Goal: Task Accomplishment & Management: Manage account settings

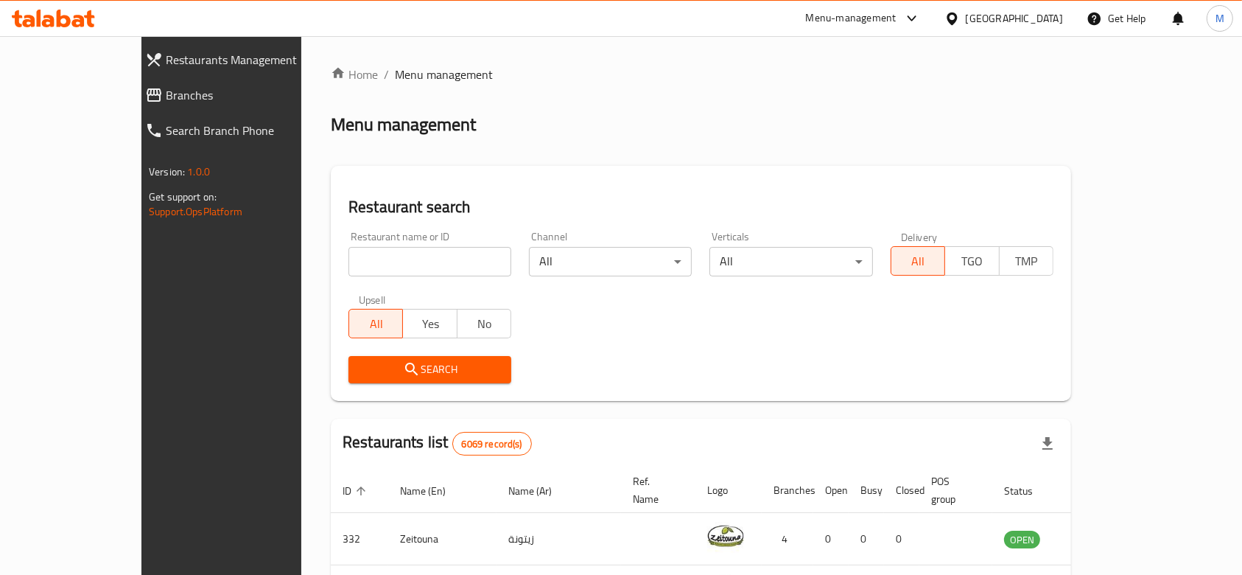
click at [388, 268] on input "search" at bounding box center [429, 261] width 163 height 29
type input "bzy burger"
click button "Search" at bounding box center [429, 369] width 163 height 27
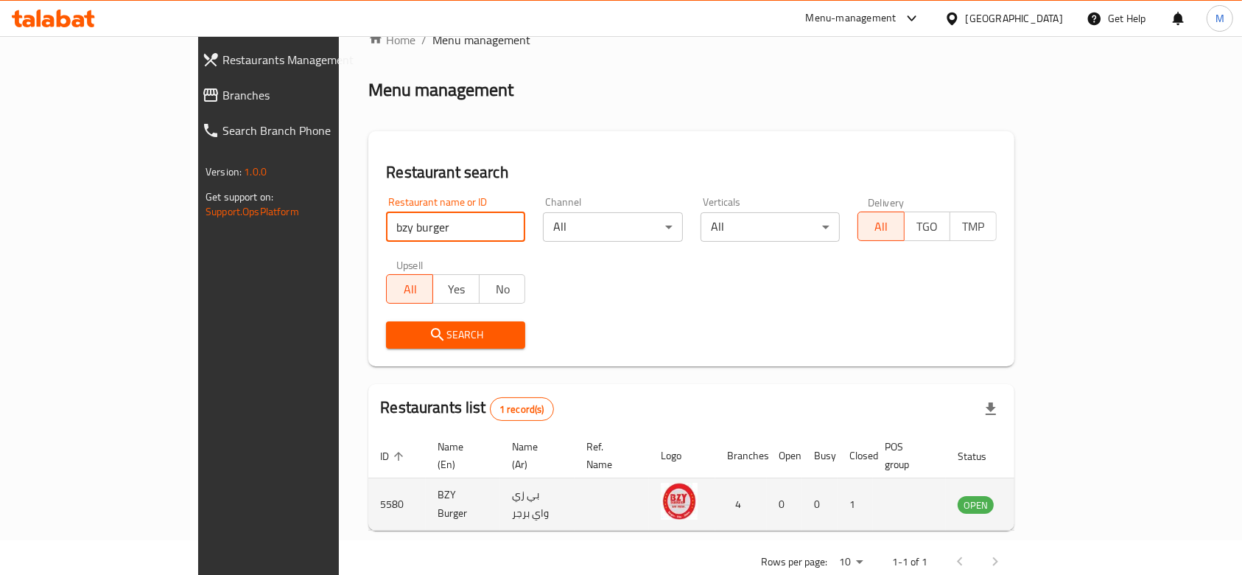
scroll to position [53, 0]
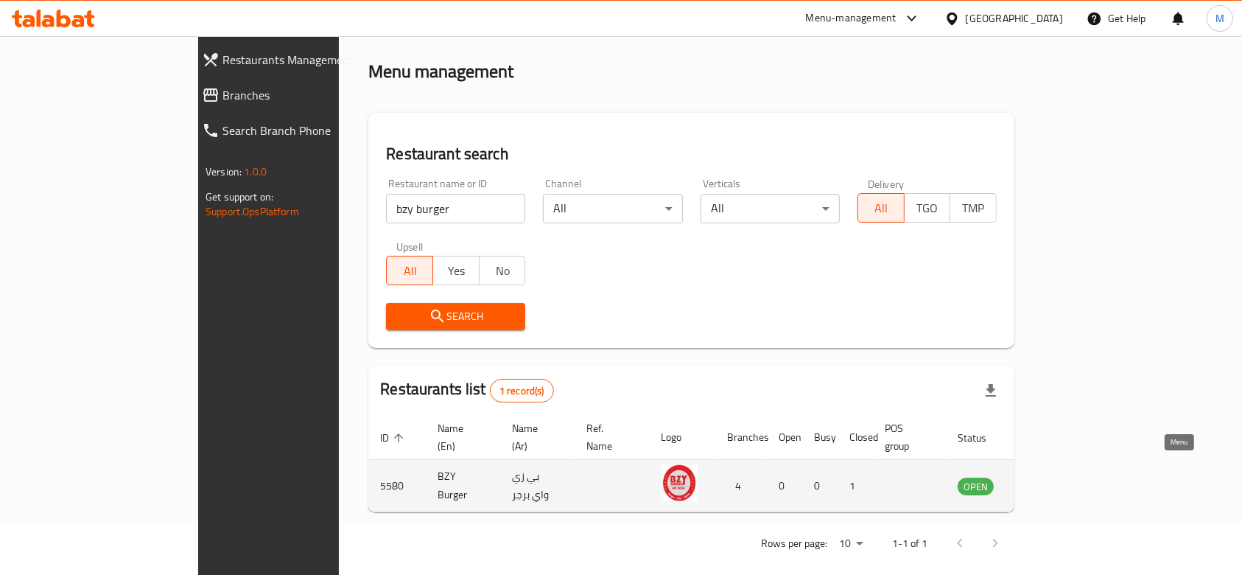
click at [1053, 477] on icon "enhanced table" at bounding box center [1044, 486] width 18 height 18
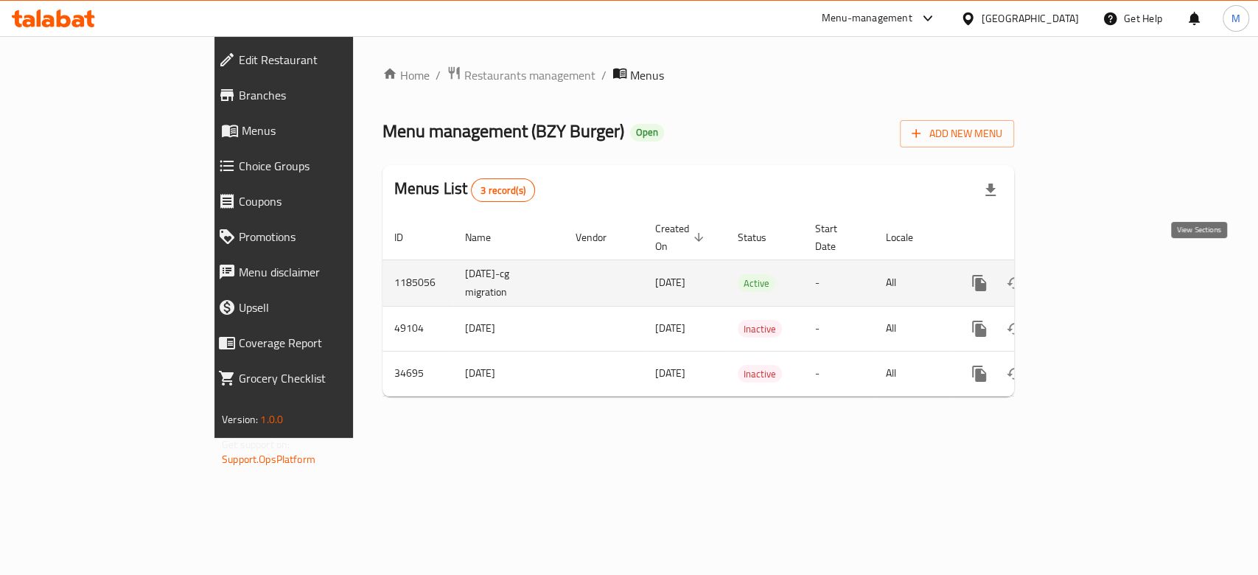
click at [1103, 265] on link "enhanced table" at bounding box center [1085, 282] width 35 height 35
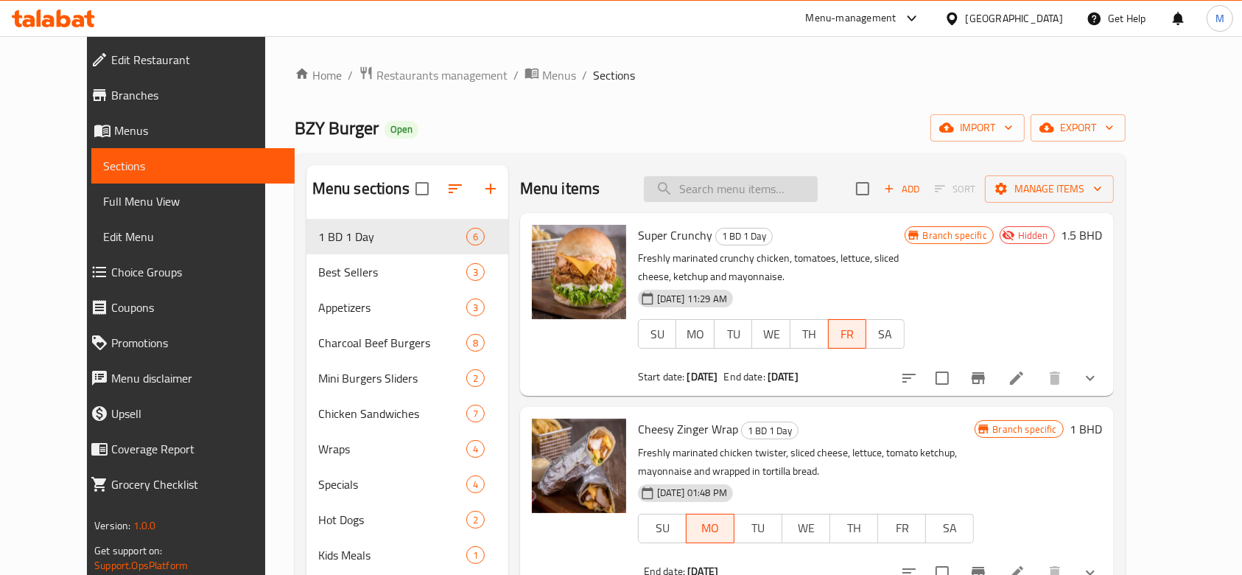
click at [750, 194] on input "search" at bounding box center [731, 189] width 174 height 26
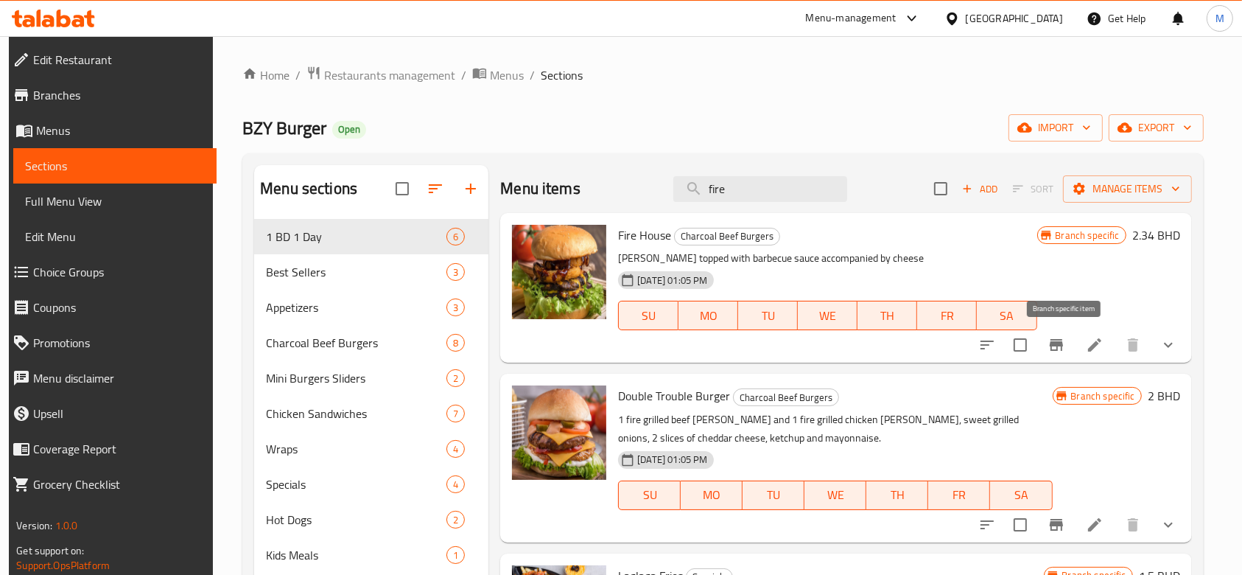
type input "fire"
click at [1060, 340] on icon "Branch-specific-item" at bounding box center [1057, 345] width 18 height 18
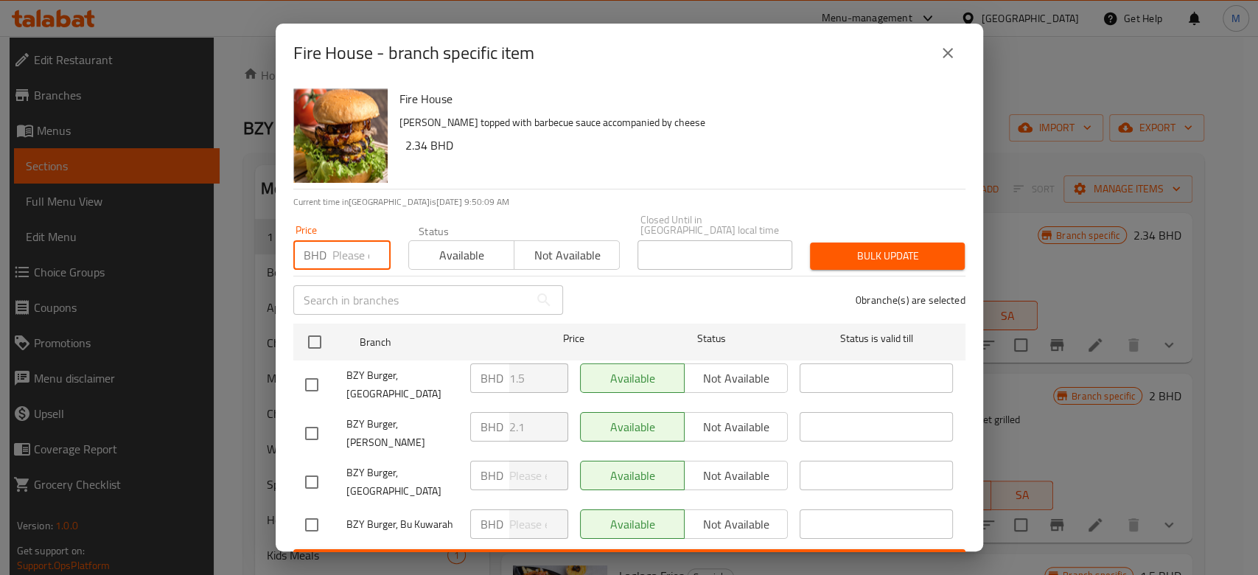
click at [358, 253] on input "number" at bounding box center [361, 254] width 58 height 29
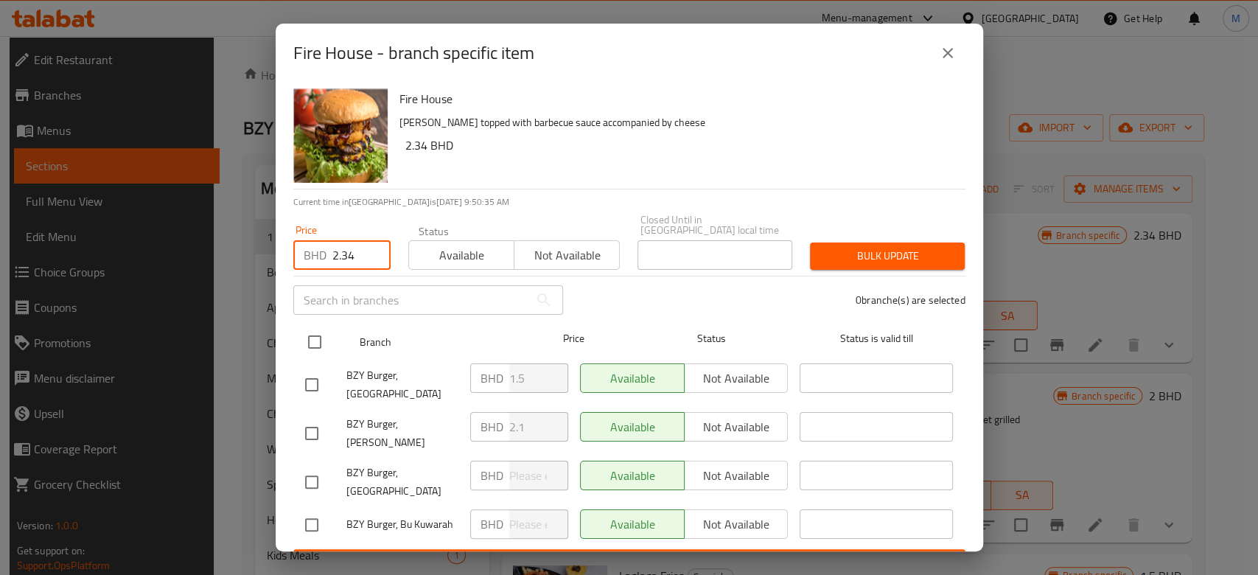
type input "2.34"
click at [317, 329] on input "checkbox" at bounding box center [314, 341] width 31 height 31
checkbox input "true"
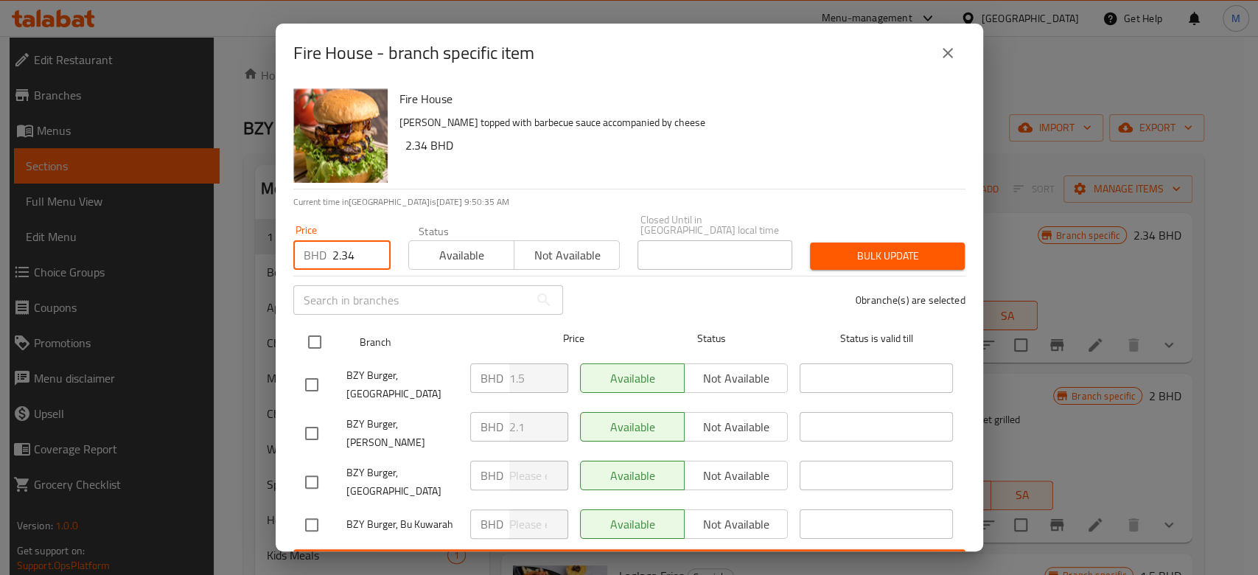
checkbox input "true"
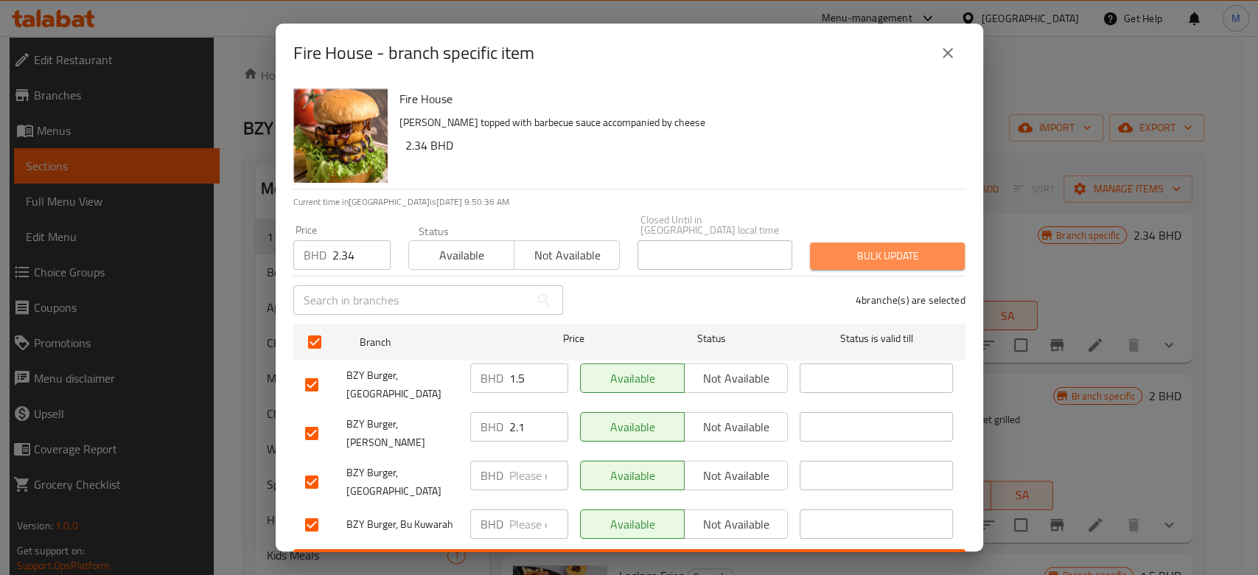
click at [834, 253] on span "Bulk update" at bounding box center [887, 256] width 131 height 18
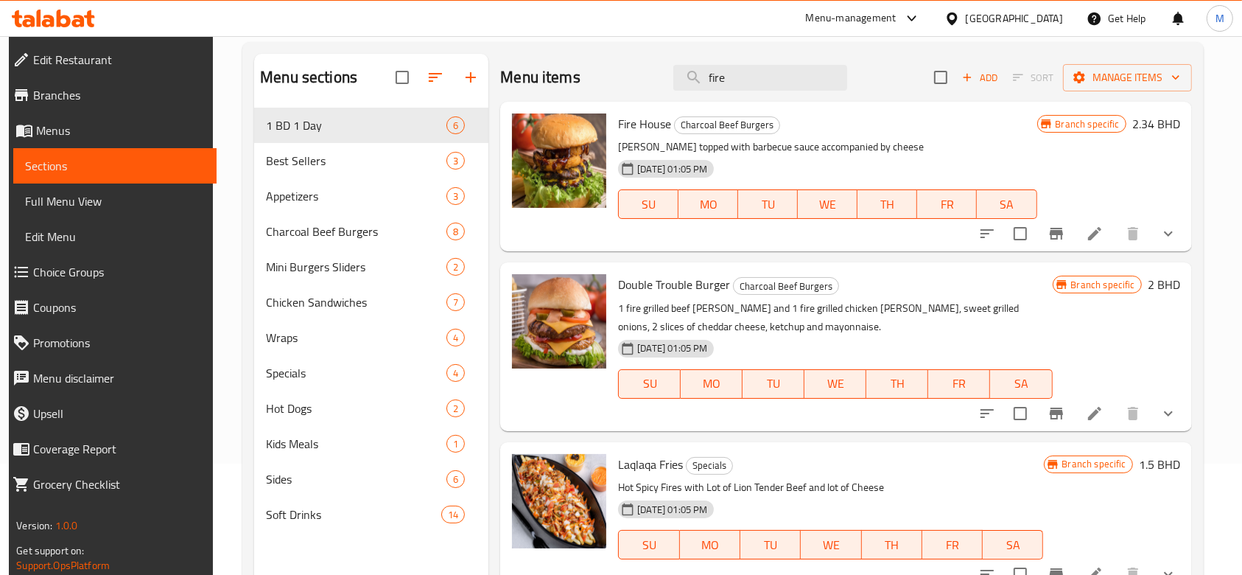
scroll to position [78, 0]
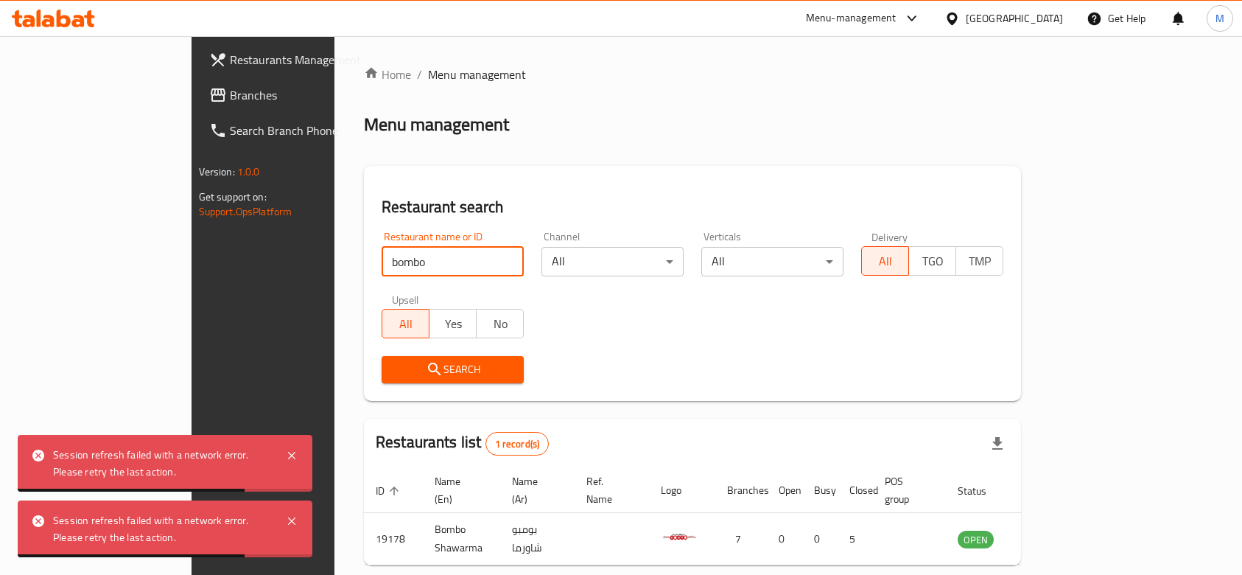
click at [382, 247] on input "bombo" at bounding box center [453, 261] width 142 height 29
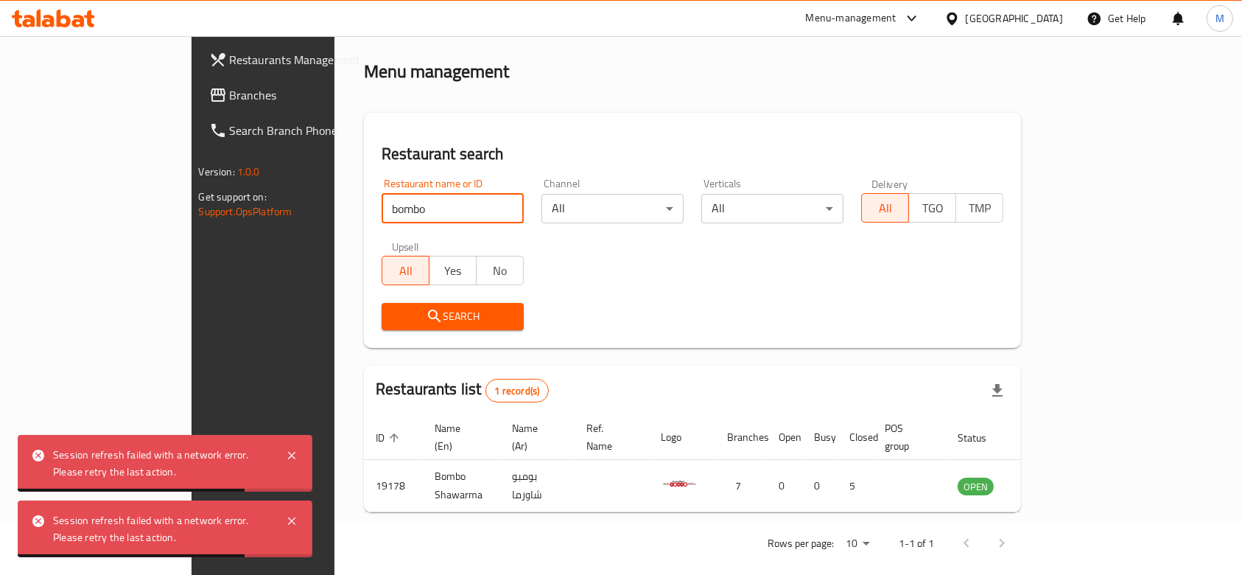
click at [382, 204] on input "bombo" at bounding box center [453, 208] width 142 height 29
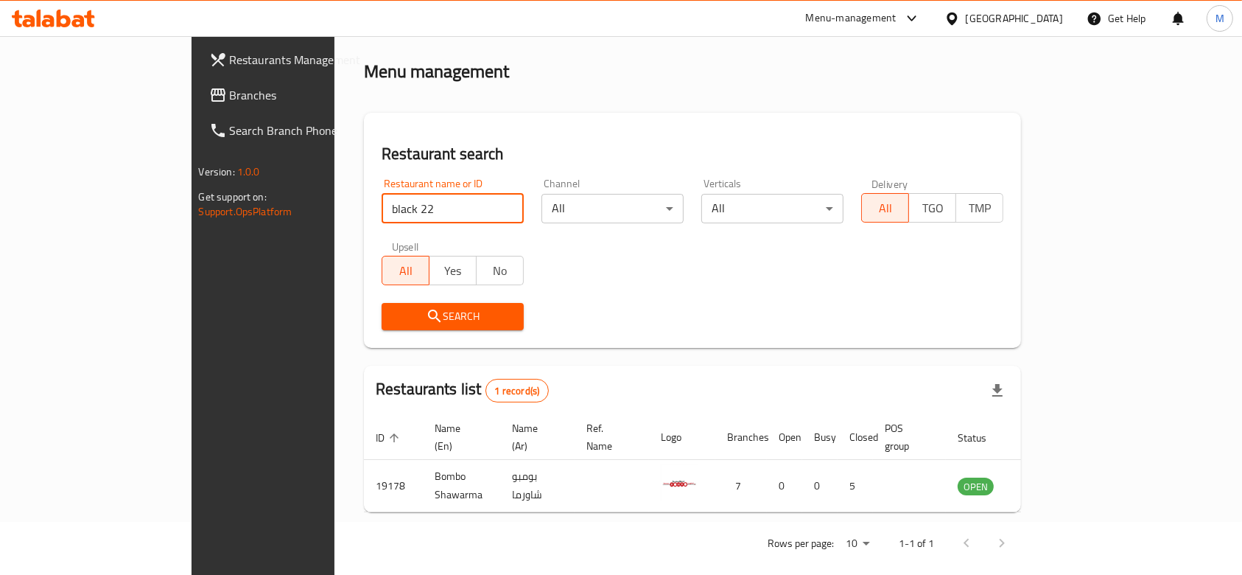
type input "black 22"
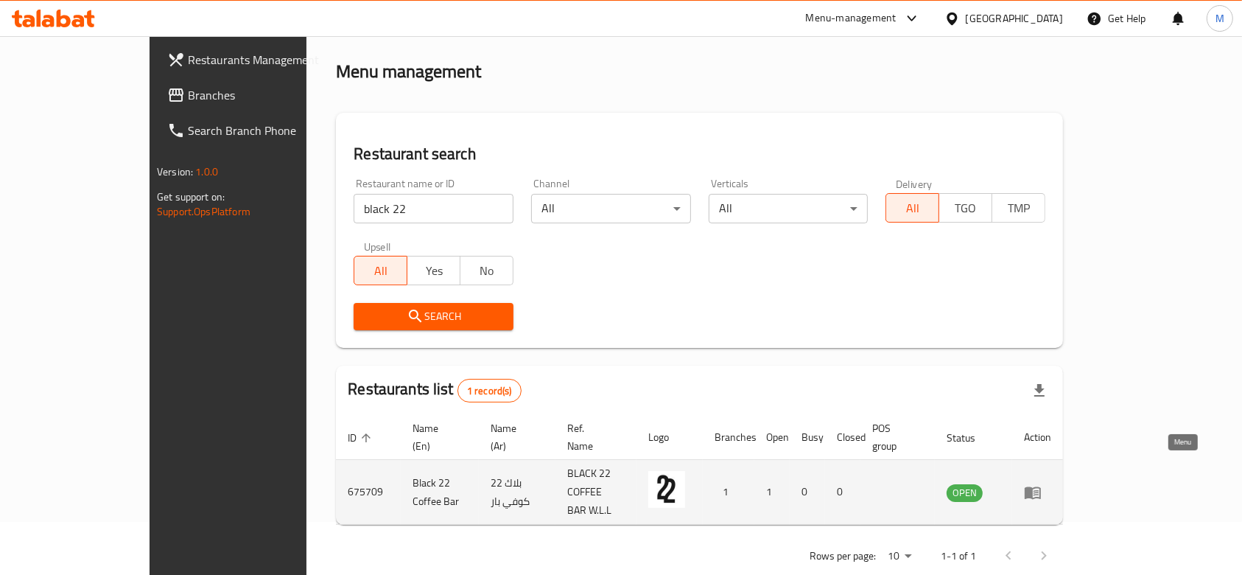
click at [1051, 483] on link "enhanced table" at bounding box center [1037, 492] width 27 height 18
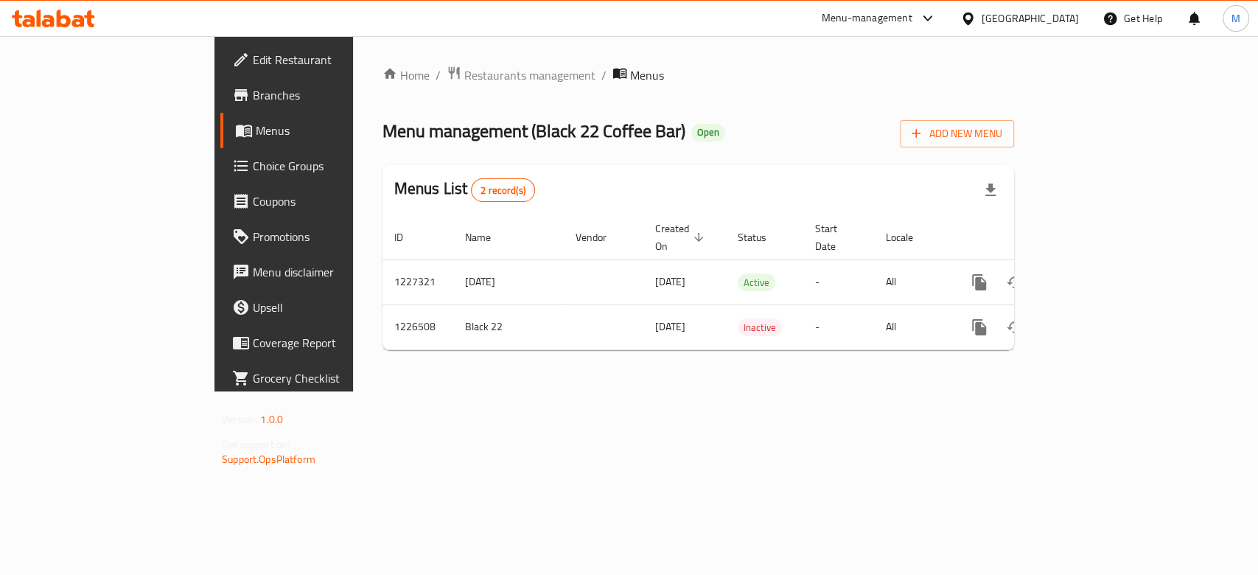
click at [253, 101] on span "Branches" at bounding box center [333, 95] width 160 height 18
